Goal: Obtain resource: Download file/media

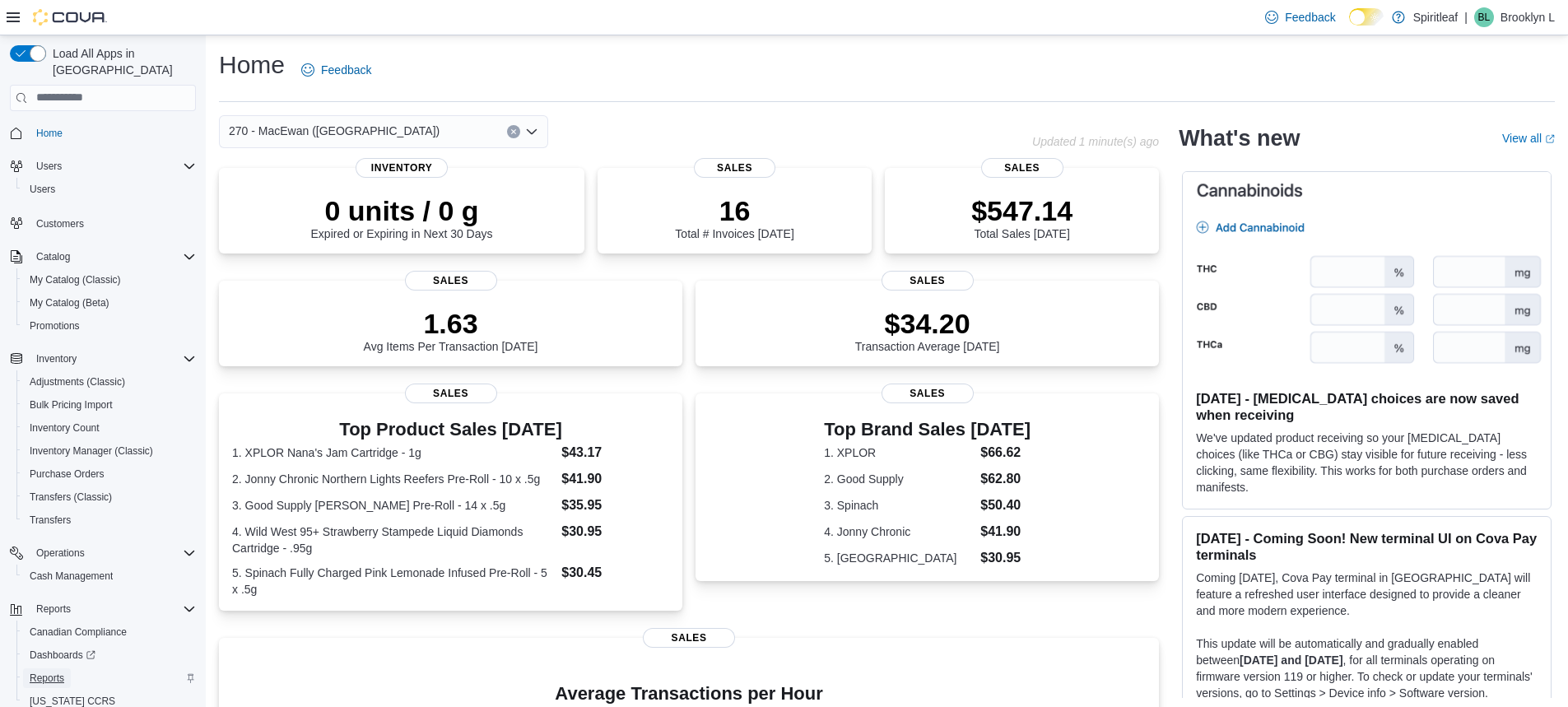
click at [59, 672] on span "Reports" at bounding box center [47, 679] width 34 height 13
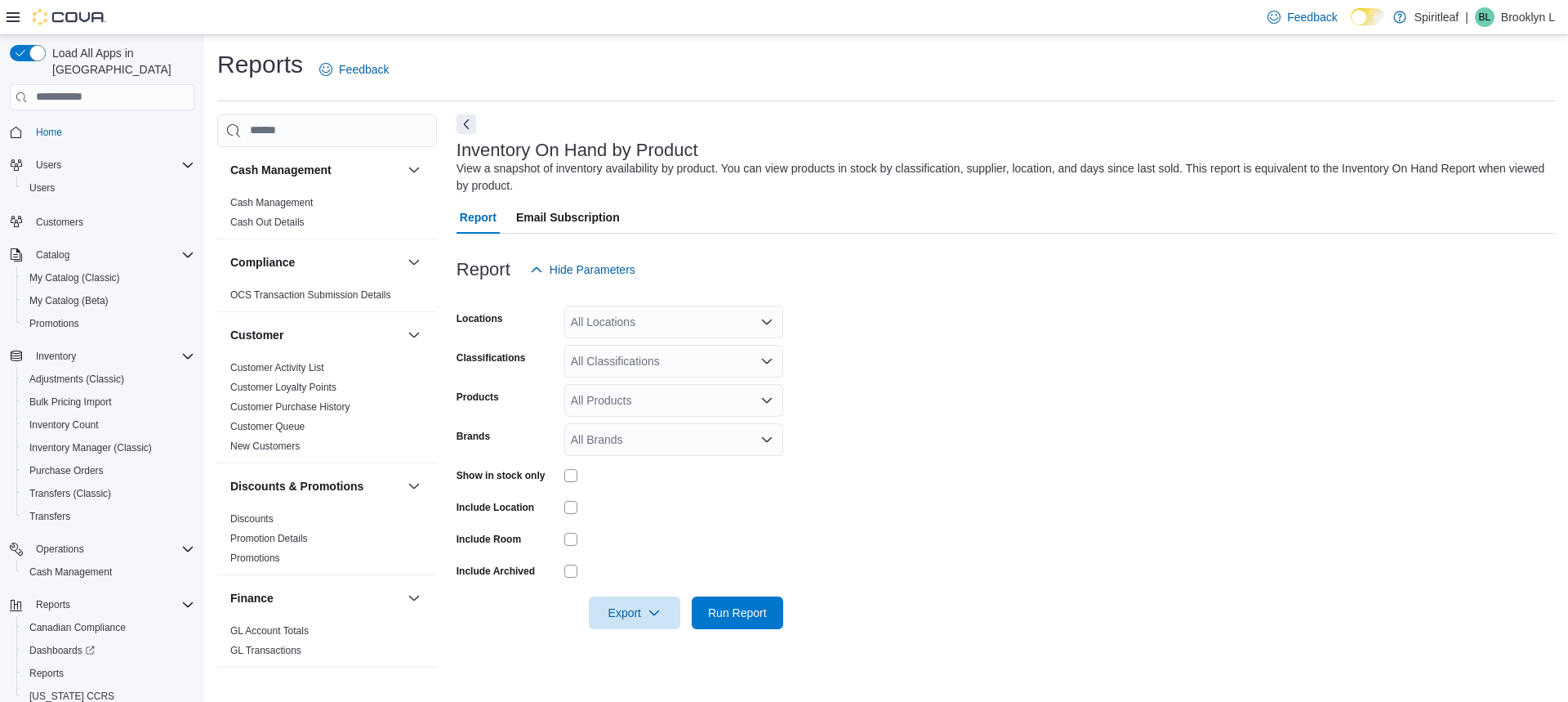
drag, startPoint x: 592, startPoint y: 312, endPoint x: 619, endPoint y: 308, distance: 27.3
click at [595, 311] on div "All Locations" at bounding box center [673, 321] width 218 height 33
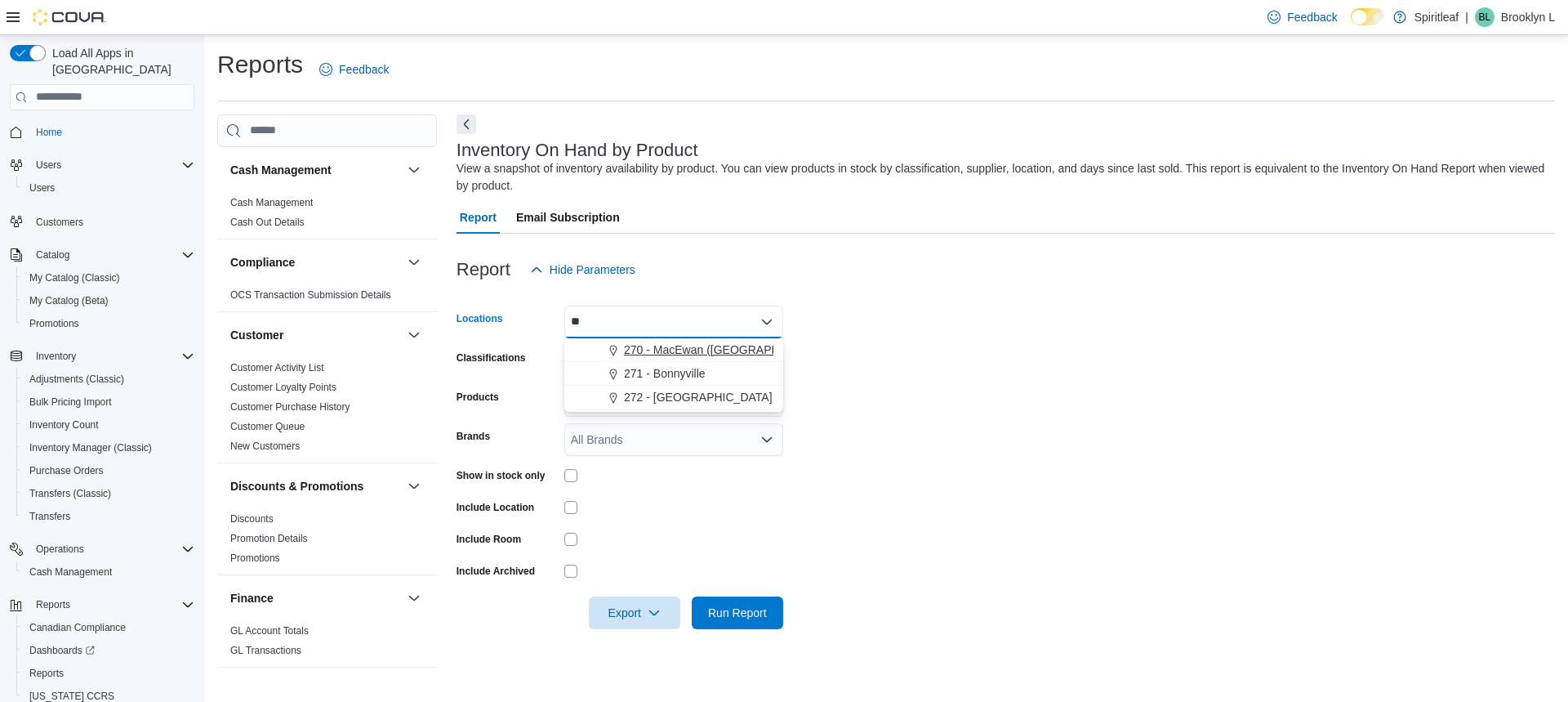
type input "**"
click at [687, 344] on span "270 - MacEwan ([GEOGRAPHIC_DATA])" at bounding box center [729, 350] width 209 height 16
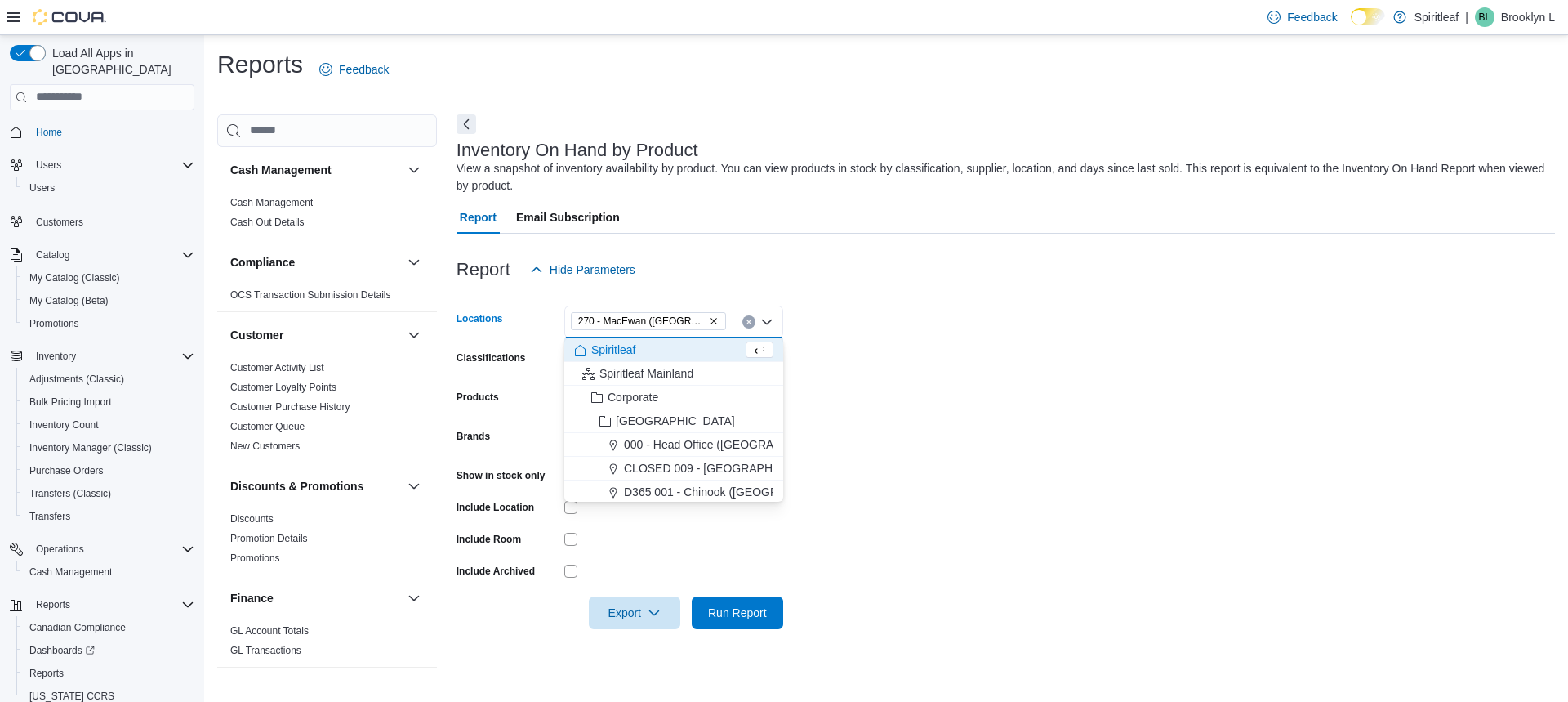
click at [946, 364] on form "Locations 270 - [GEOGRAPHIC_DATA] ([GEOGRAPHIC_DATA]) Combo box. Selected. 270 …" at bounding box center [1006, 458] width 1099 height 343
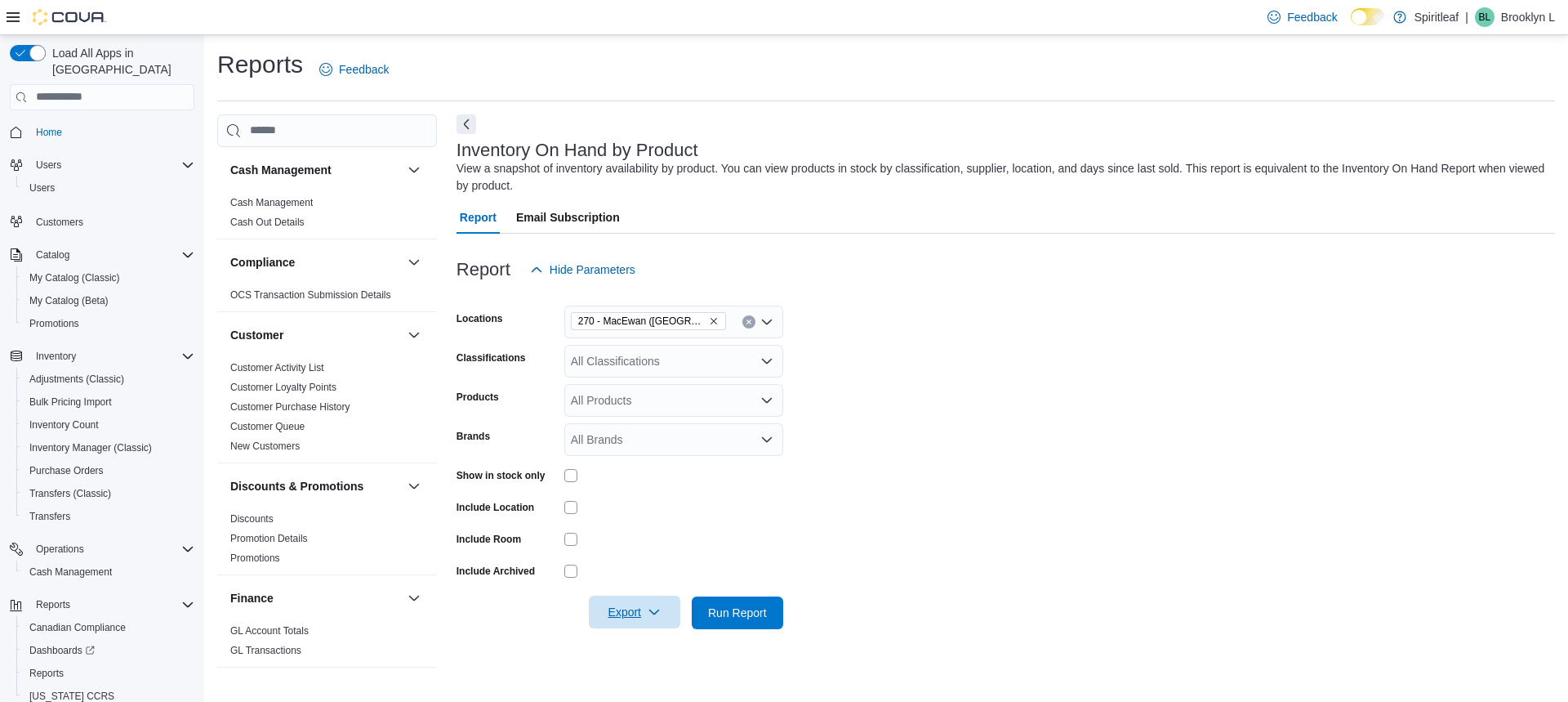
click at [639, 601] on span "Export" at bounding box center [635, 612] width 72 height 33
click at [630, 518] on span "Export to Excel" at bounding box center [637, 514] width 73 height 13
click at [643, 614] on span "Export" at bounding box center [635, 612] width 72 height 33
